Goal: Information Seeking & Learning: Understand process/instructions

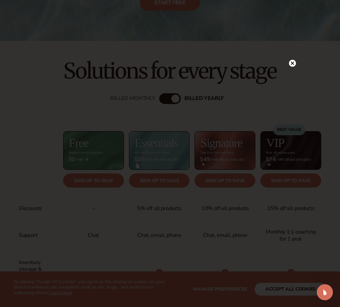
scroll to position [168, 0]
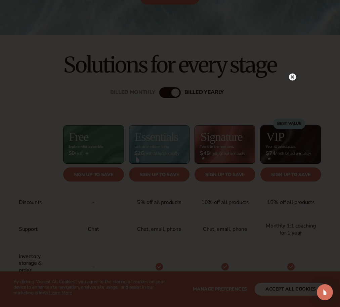
click at [294, 63] on div at bounding box center [170, 153] width 340 height 307
click at [290, 76] on circle at bounding box center [292, 77] width 7 height 7
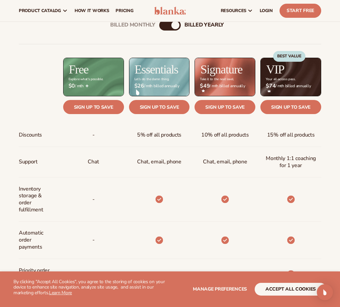
scroll to position [235, 0]
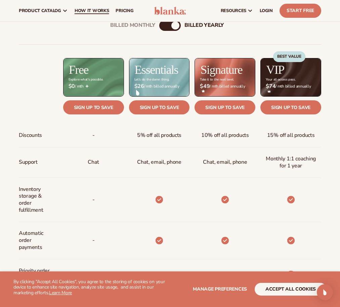
click at [93, 9] on span "How It Works" at bounding box center [92, 10] width 35 height 5
